Goal: Task Accomplishment & Management: Manage account settings

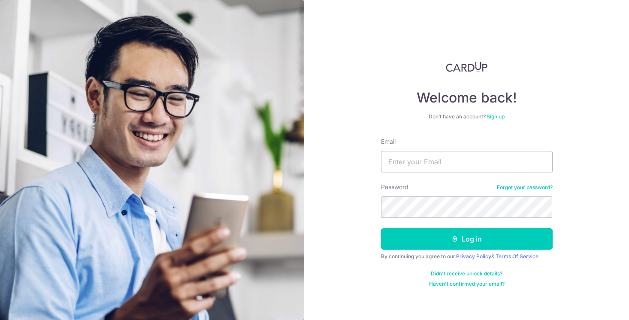
type input "[EMAIL_ADDRESS][DOMAIN_NAME]"
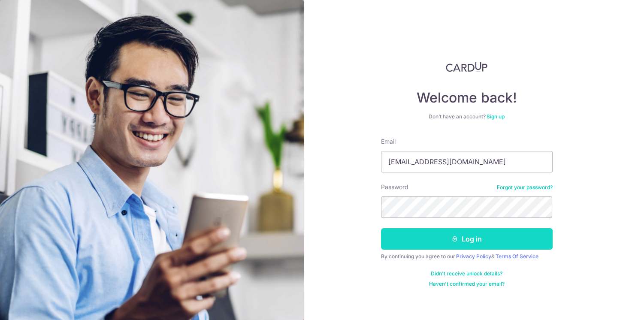
click at [472, 240] on button "Log in" at bounding box center [467, 238] width 172 height 21
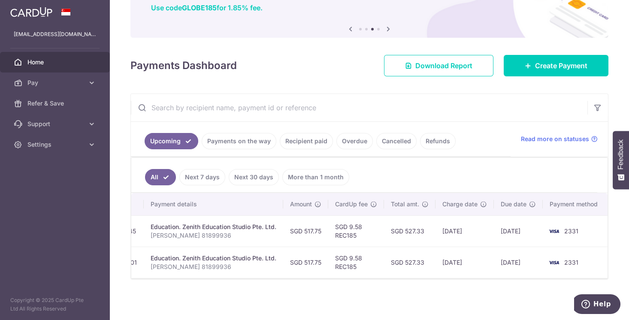
scroll to position [0, 163]
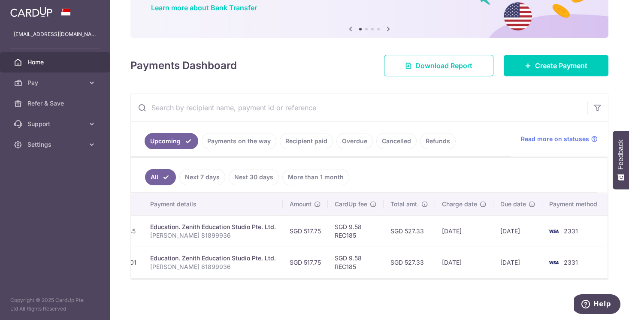
click at [392, 301] on div "× Pause Schedule Pause all future payments in this series Pause just this one p…" at bounding box center [370, 160] width 520 height 320
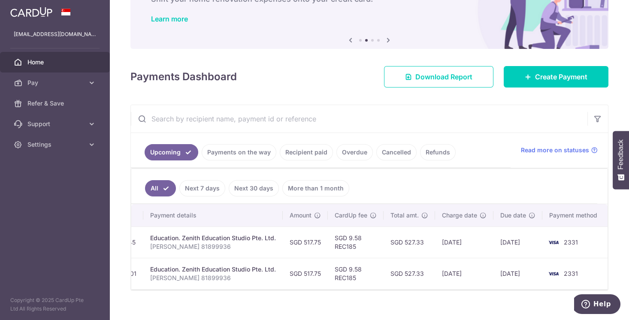
scroll to position [75, 0]
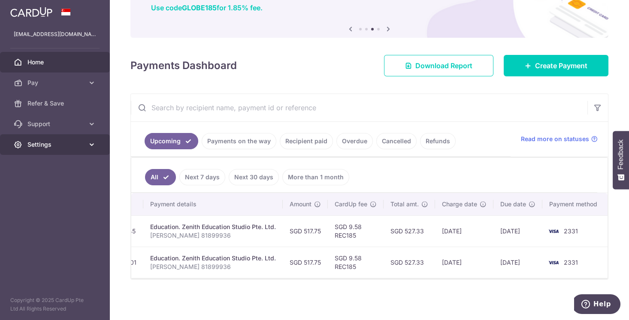
click at [49, 147] on span "Settings" at bounding box center [55, 144] width 57 height 9
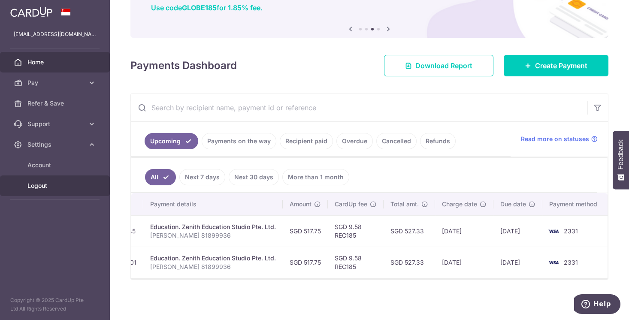
click at [44, 185] on span "Logout" at bounding box center [55, 186] width 57 height 9
